Goal: Task Accomplishment & Management: Complete application form

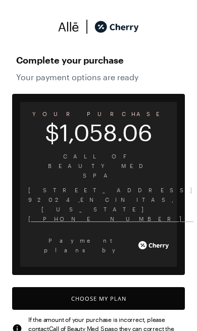
scroll to position [4, 0]
click at [103, 287] on button "Choose My Plan" at bounding box center [98, 298] width 173 height 23
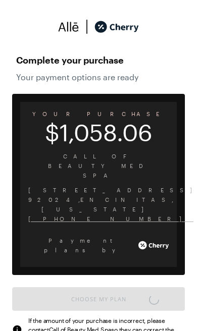
scroll to position [835, 0]
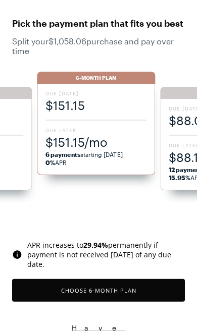
scroll to position [39, 0]
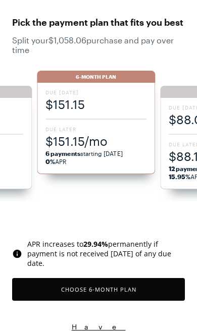
click at [93, 151] on span "6 payments starting [DATE] 0% APR" at bounding box center [95, 158] width 101 height 16
click at [94, 108] on span "$151.15" at bounding box center [95, 104] width 101 height 17
click at [90, 163] on span "6 payments starting [DATE] 0% APR" at bounding box center [95, 158] width 101 height 16
click at [101, 289] on button "Choose 6 -Month Plan" at bounding box center [98, 289] width 173 height 23
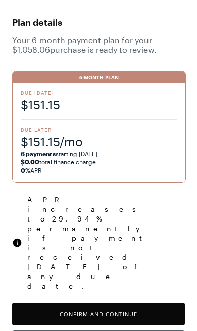
scroll to position [30, 0]
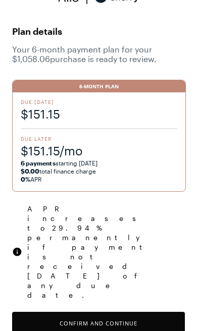
click at [107, 312] on button "Confirm and Continue" at bounding box center [98, 323] width 173 height 23
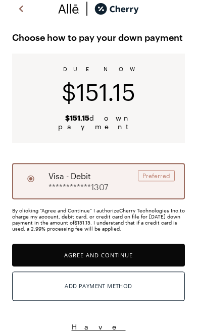
scroll to position [19, 0]
click at [92, 249] on button "Agree and Continue" at bounding box center [98, 255] width 173 height 23
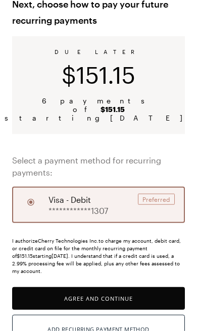
scroll to position [53, 0]
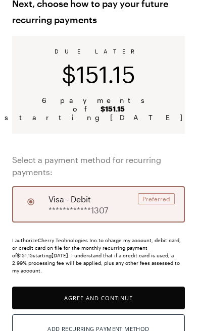
click at [95, 295] on button "Agree and Continue" at bounding box center [98, 298] width 173 height 23
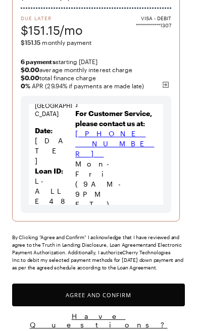
scroll to position [140, 0]
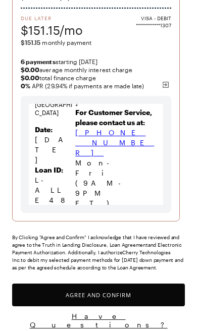
click at [94, 293] on button "Agree and Confirm" at bounding box center [98, 295] width 173 height 23
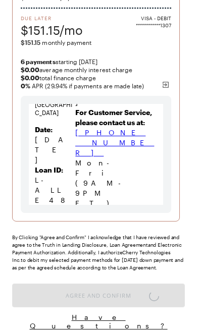
scroll to position [8, 0]
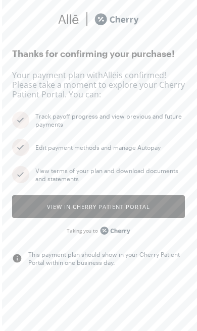
click at [97, 205] on button "View in Cherry patient portal" at bounding box center [98, 206] width 173 height 23
